Goal: Find specific page/section: Find specific page/section

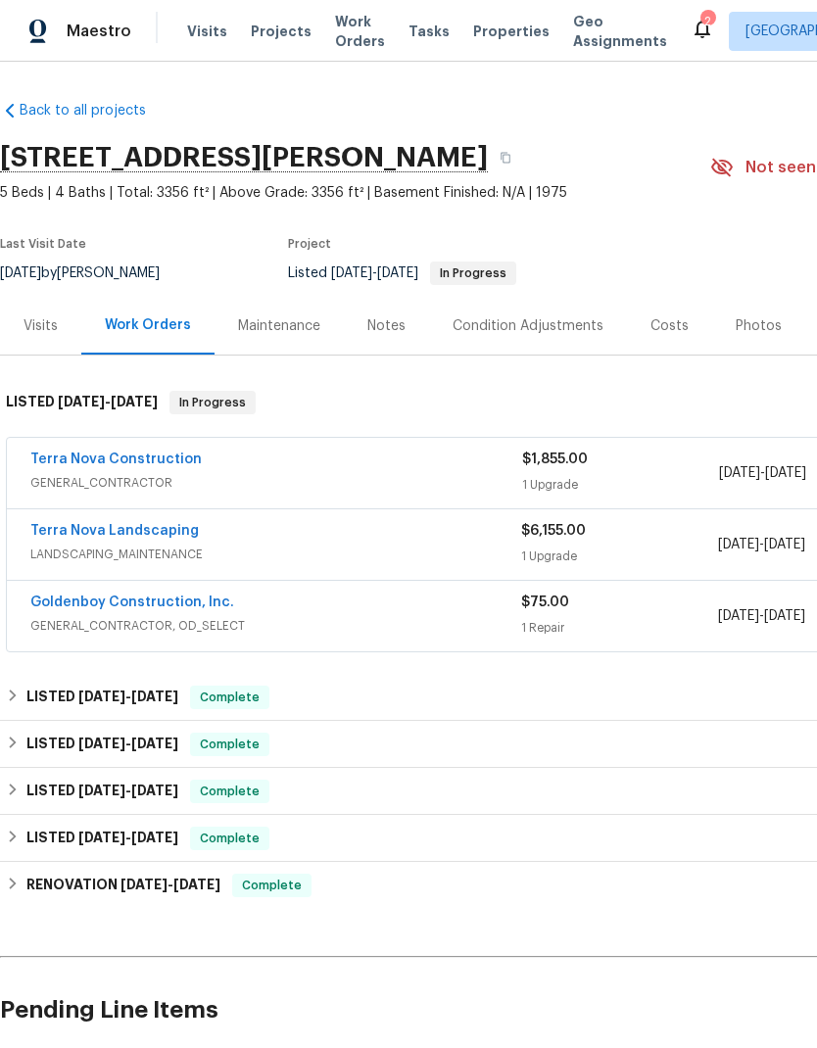
click at [473, 32] on span "Properties" at bounding box center [511, 32] width 76 height 20
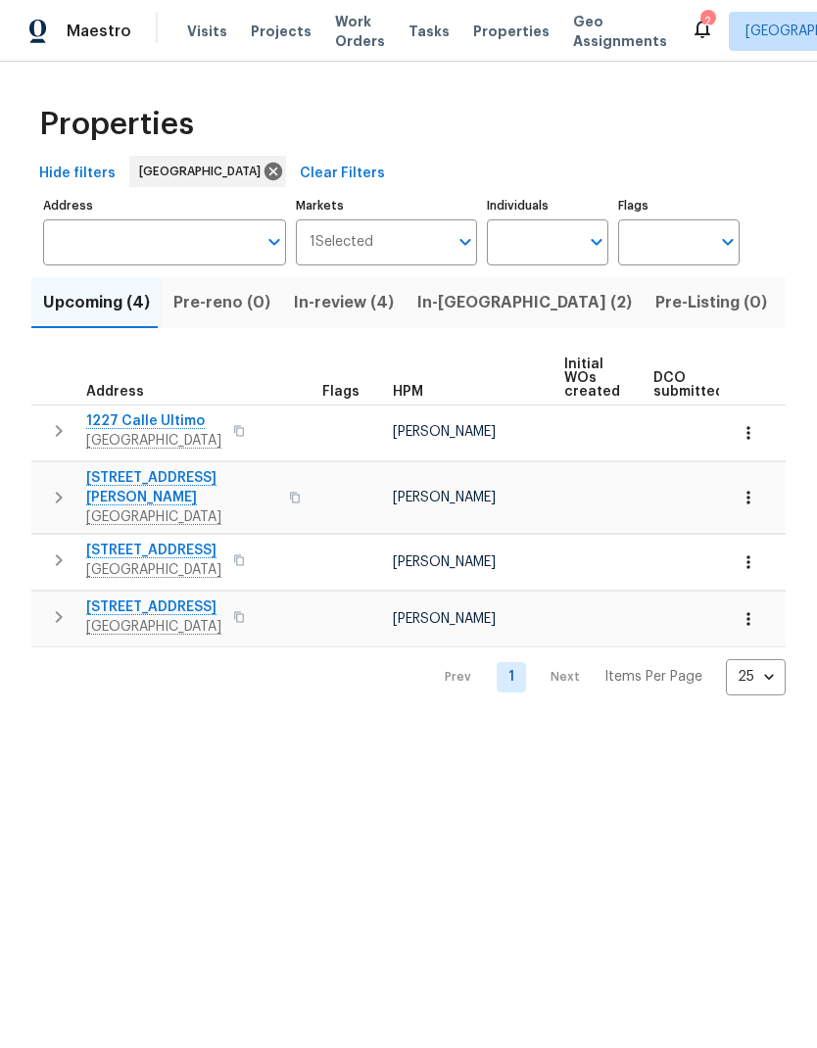
click at [436, 319] on button "In-[GEOGRAPHIC_DATA] (2)" at bounding box center [524, 302] width 238 height 51
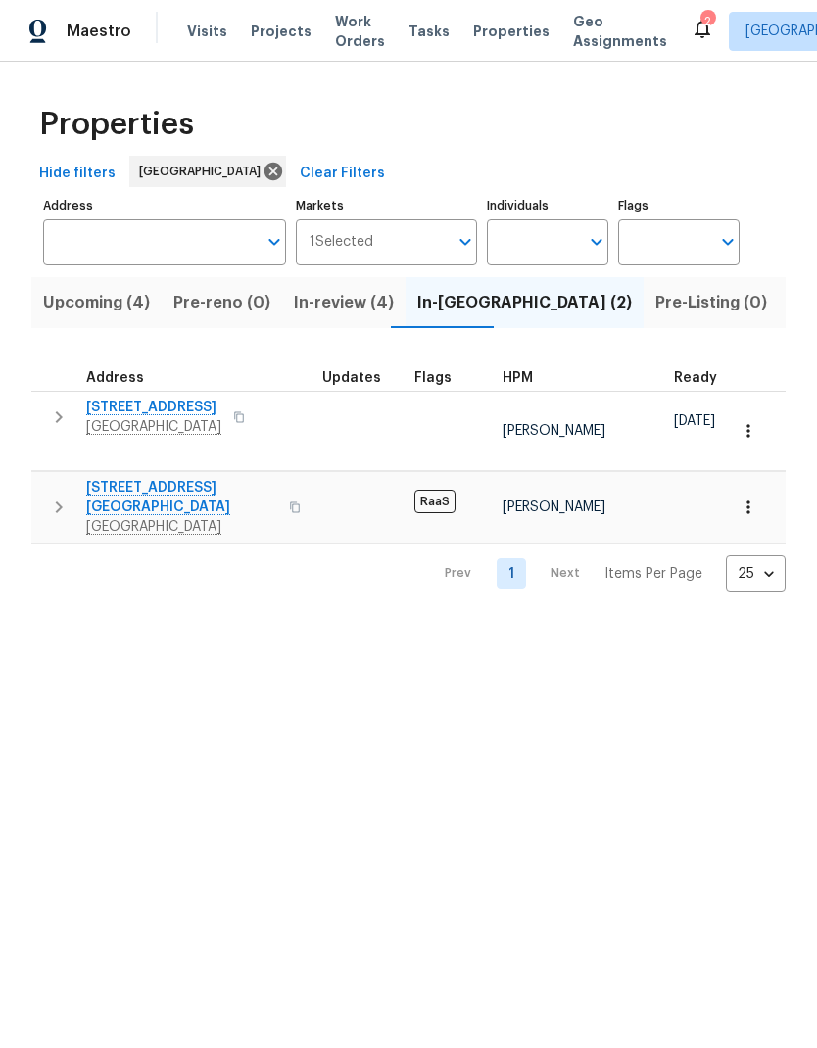
click at [349, 307] on span "In-review (4)" at bounding box center [344, 302] width 100 height 27
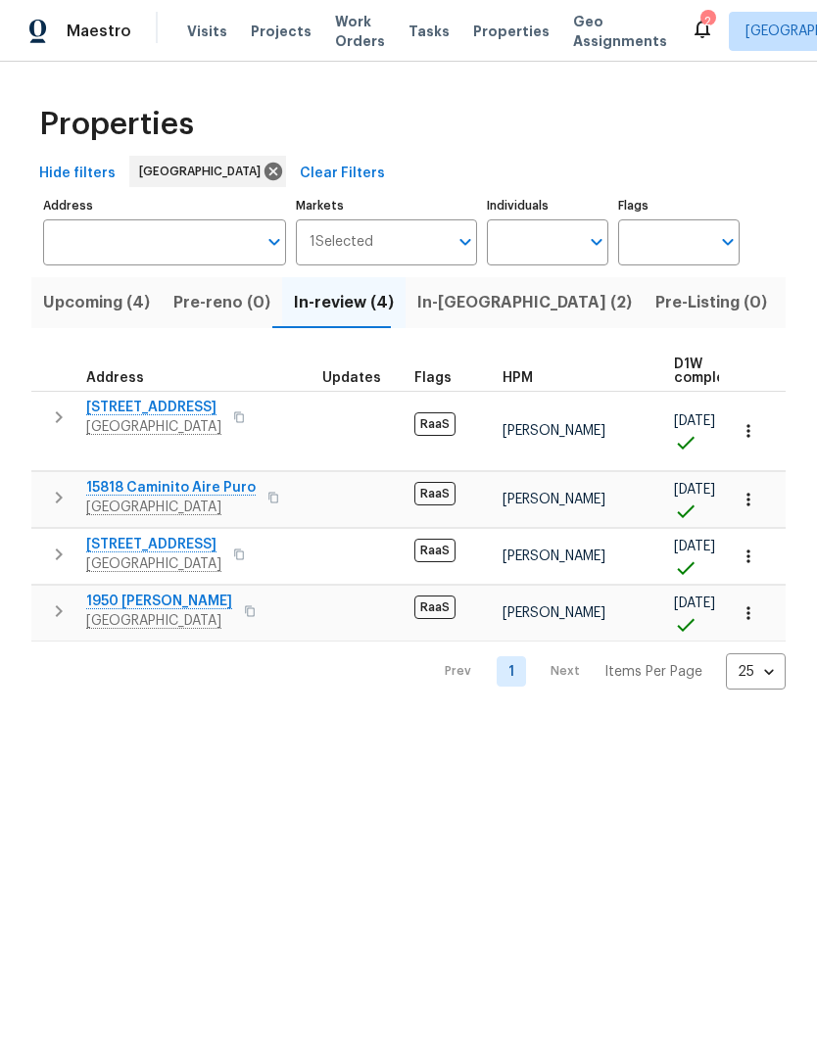
click at [154, 417] on span "5996 College Ave" at bounding box center [153, 408] width 135 height 20
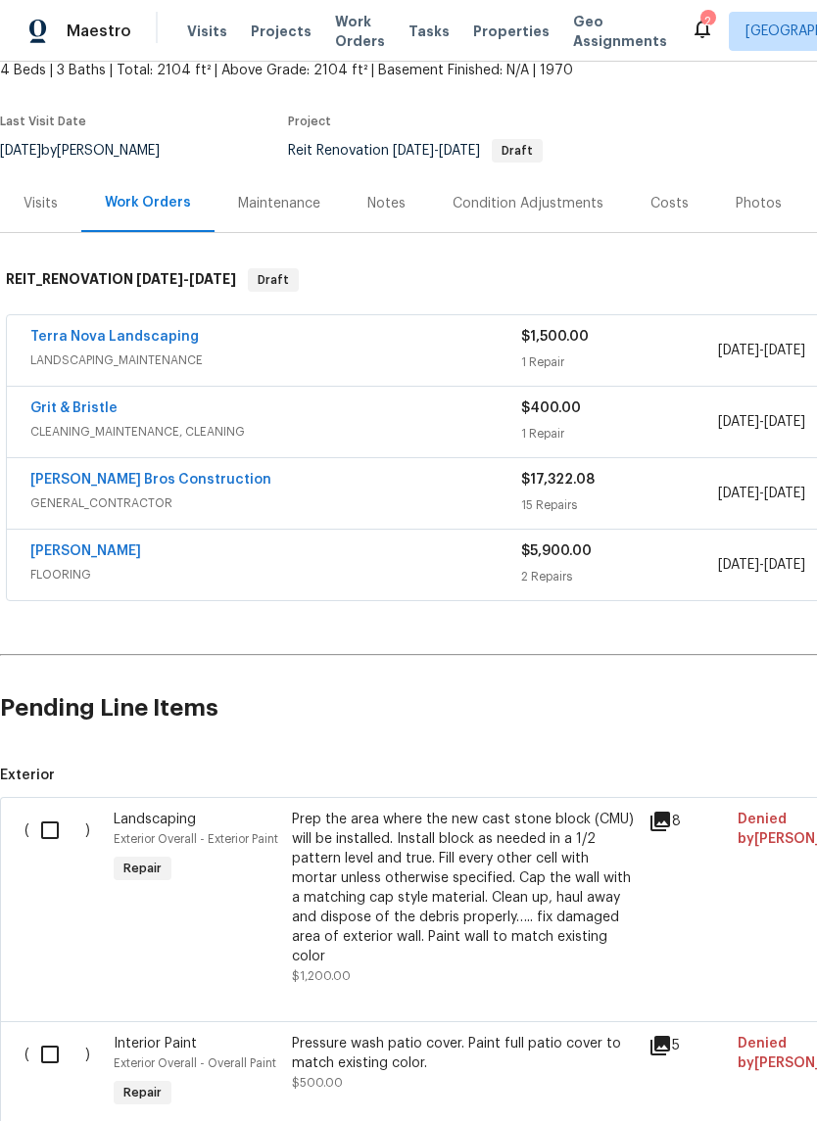
scroll to position [121, 0]
